Goal: Communication & Community: Connect with others

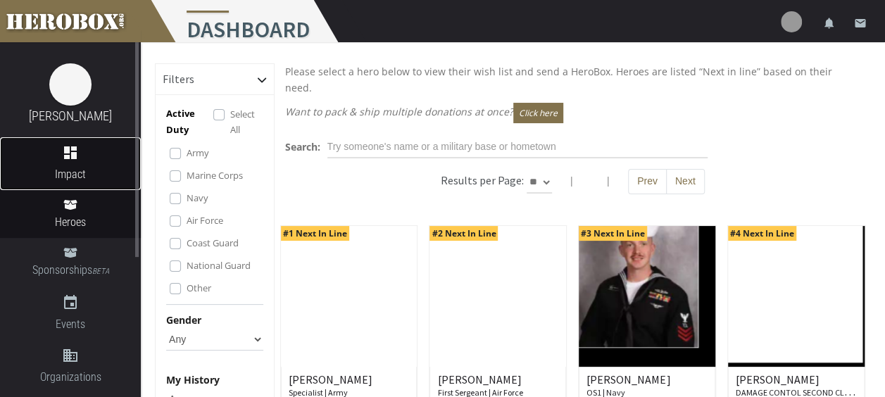
click at [56, 160] on icon "dashboard" at bounding box center [70, 152] width 141 height 17
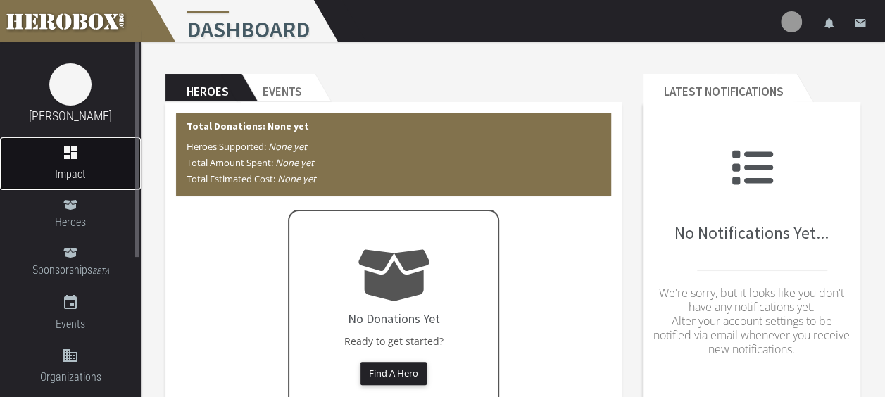
scroll to position [70, 0]
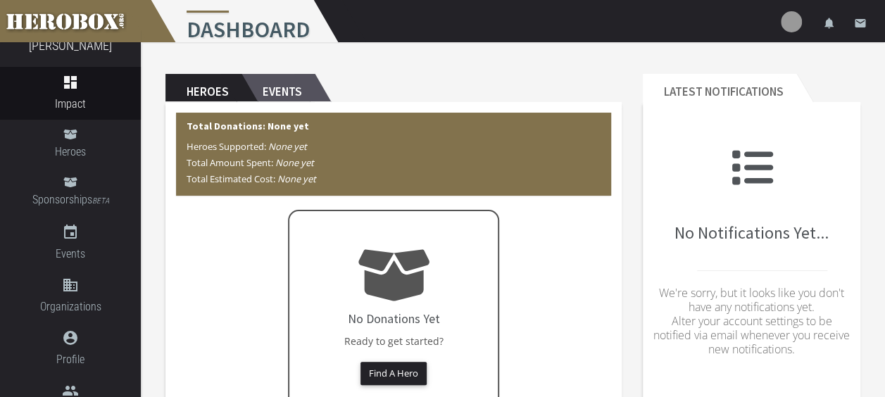
click at [312, 82] on h2 "Events" at bounding box center [277, 88] width 73 height 28
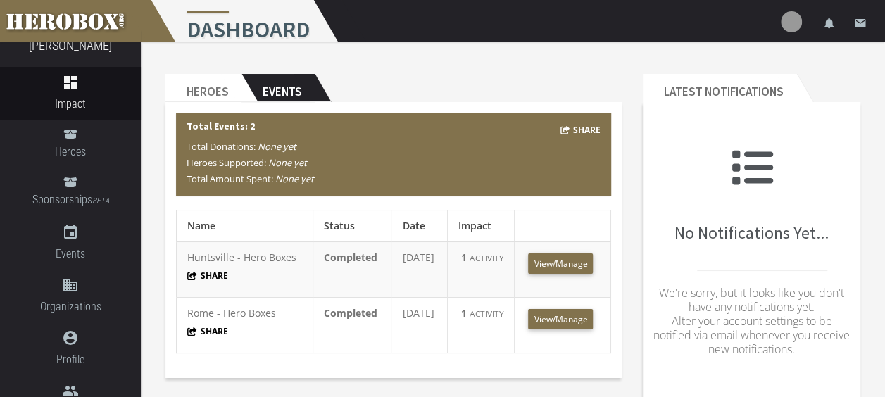
scroll to position [70, 0]
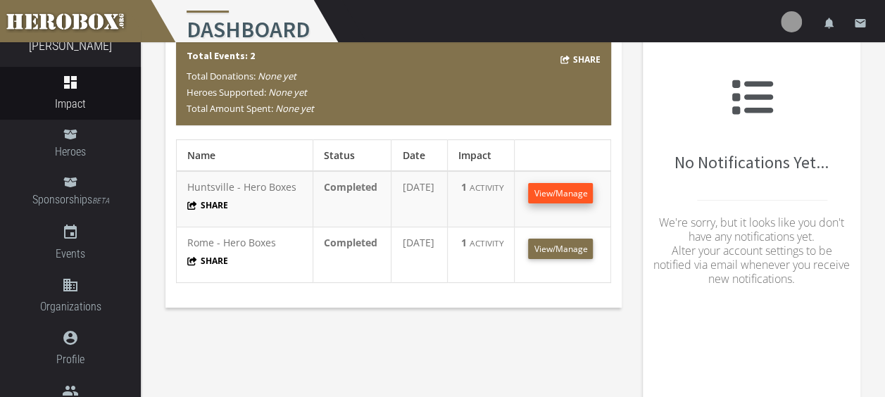
click at [553, 185] on link "View/Manage" at bounding box center [560, 193] width 65 height 20
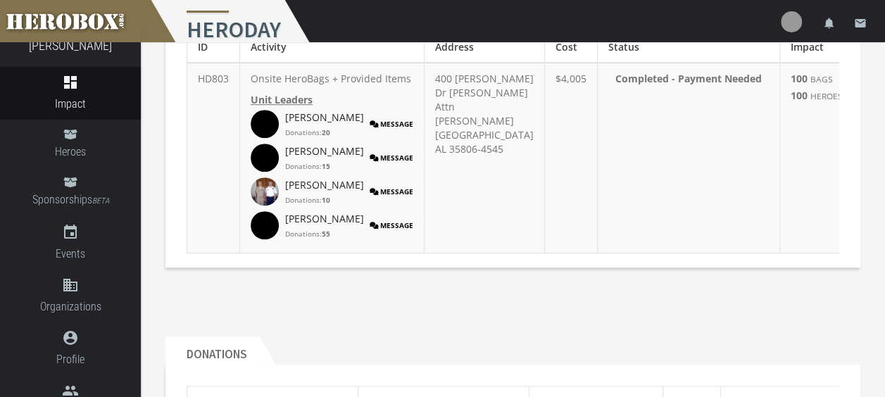
scroll to position [422, 0]
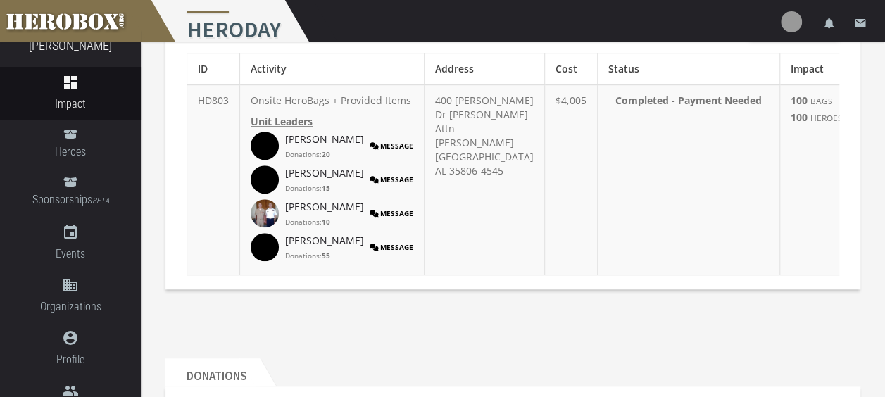
click at [377, 157] on button "Message" at bounding box center [391, 146] width 44 height 28
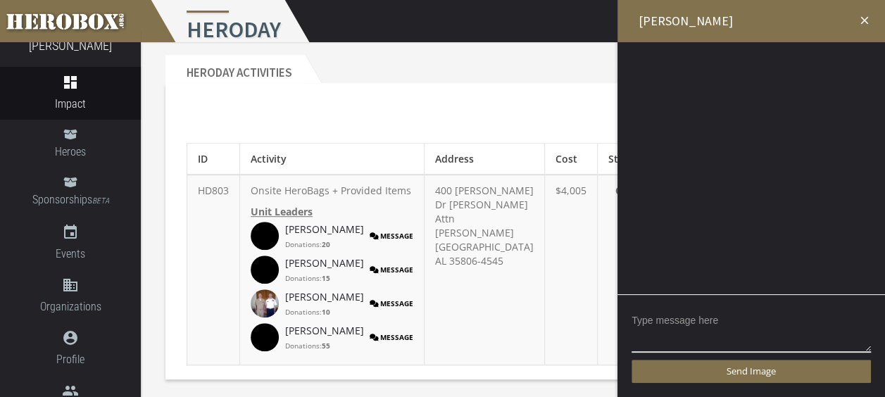
scroll to position [352, 0]
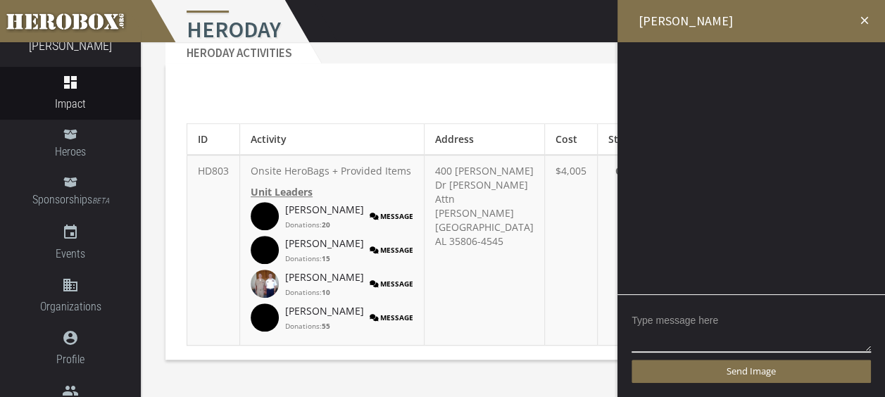
click at [870, 20] on h2 "[PERSON_NAME]" at bounding box center [750, 21] width 267 height 42
click at [867, 15] on icon "close" at bounding box center [864, 20] width 13 height 13
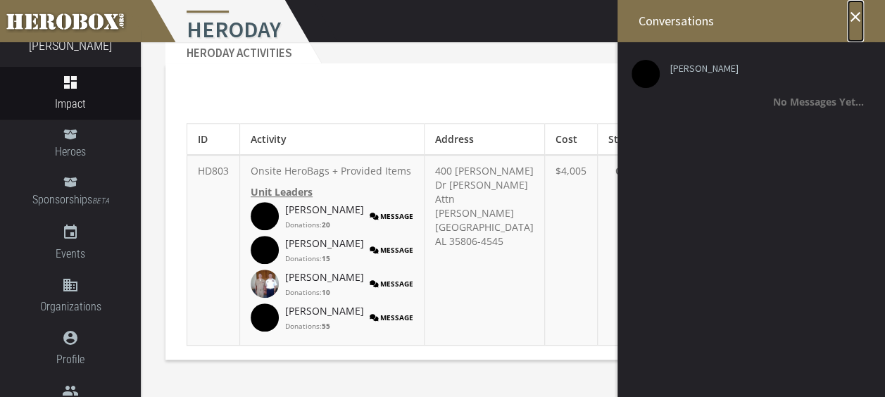
click at [860, 23] on icon "close" at bounding box center [855, 16] width 17 height 17
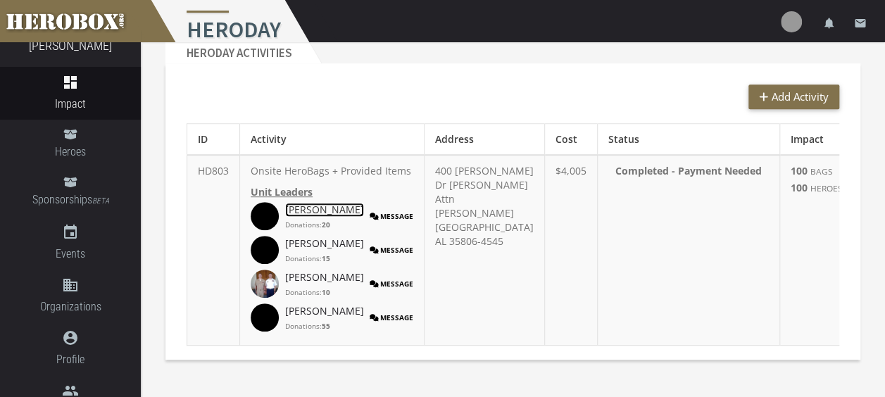
click at [294, 217] on link "[PERSON_NAME]" at bounding box center [324, 210] width 79 height 14
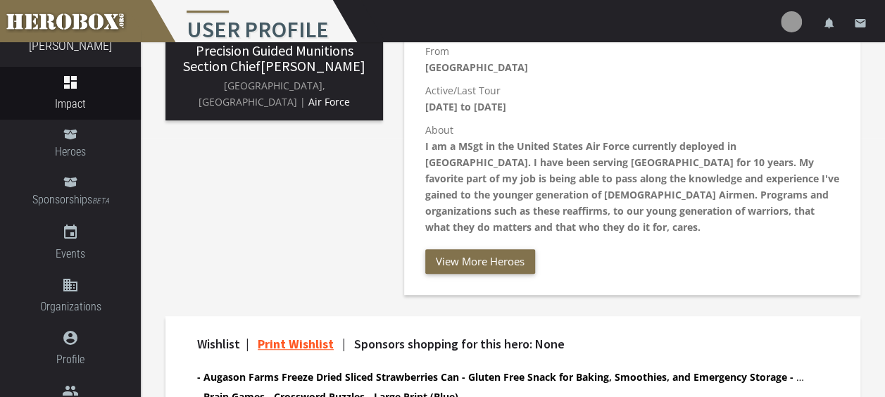
scroll to position [281, 0]
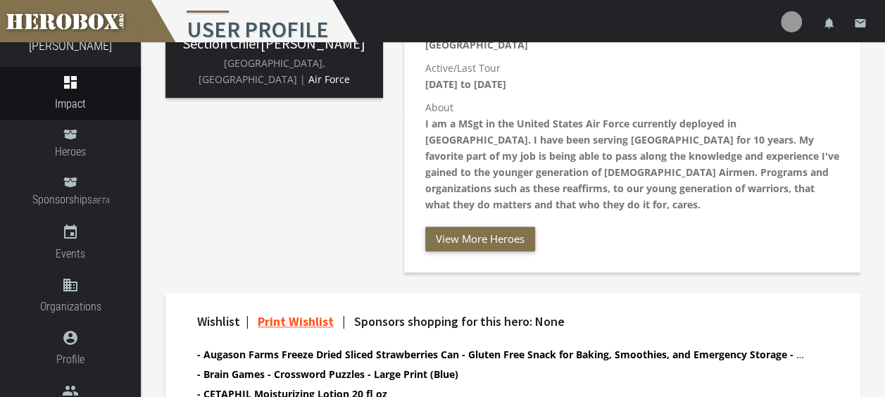
click at [635, 226] on div "Joined Herobox [DATE] Send Message Report Abuse From [GEOGRAPHIC_DATA] Active/L…" at bounding box center [631, 112] width 435 height 277
click at [580, 211] on p "About I am a MSgt in the United States Air Force currently deployed in [GEOGRAP…" at bounding box center [632, 155] width 414 height 113
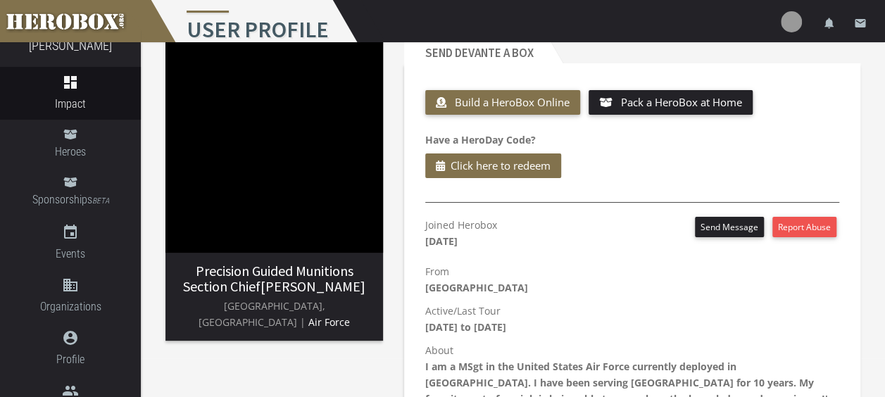
scroll to position [70, 0]
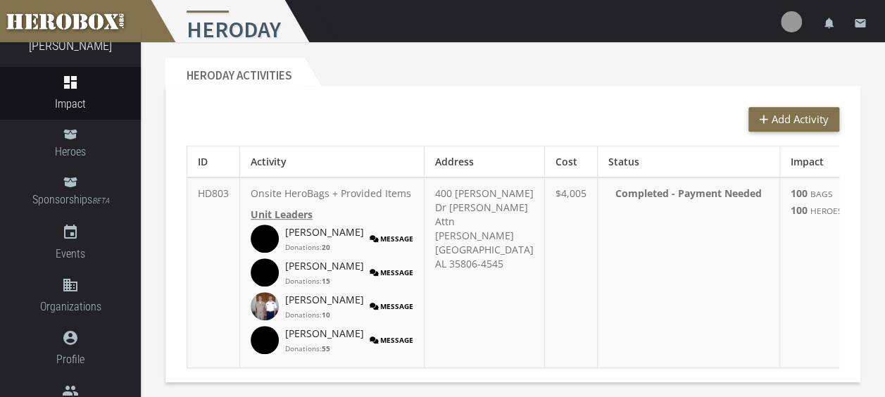
scroll to position [352, 0]
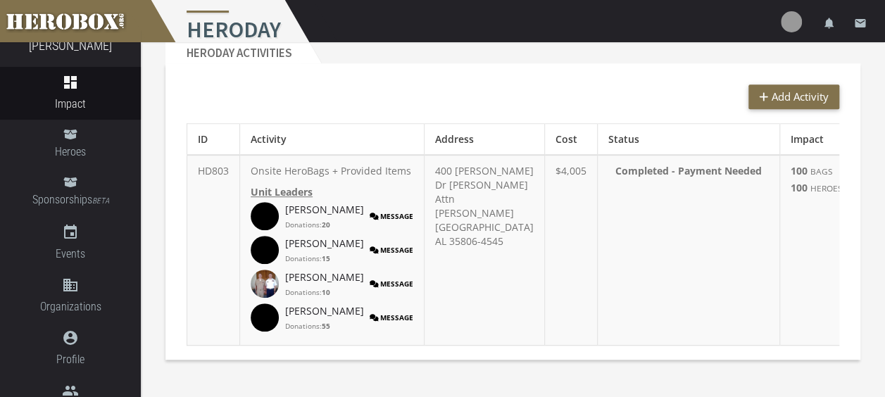
click at [436, 329] on td "400 [PERSON_NAME] Dr [PERSON_NAME] Attn [PERSON_NAME] [GEOGRAPHIC_DATA] [GEOGRA…" at bounding box center [484, 250] width 120 height 191
click at [615, 314] on td "Completed - Payment Needed" at bounding box center [688, 250] width 182 height 191
